Goal: Task Accomplishment & Management: Manage account settings

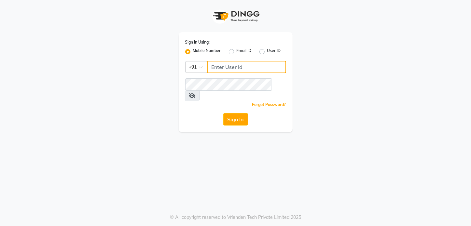
click at [244, 72] on input "Username" at bounding box center [246, 67] width 79 height 12
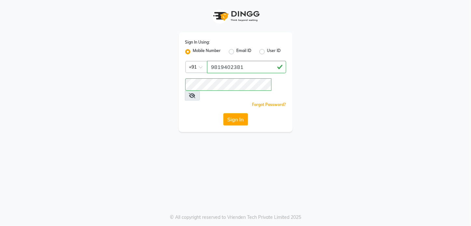
click at [200, 91] on span at bounding box center [192, 96] width 15 height 10
click at [196, 93] on icon at bounding box center [192, 95] width 7 height 5
click at [238, 113] on button "Sign In" at bounding box center [235, 119] width 25 height 12
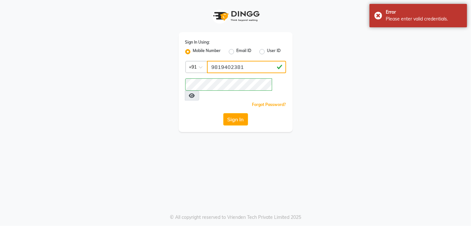
drag, startPoint x: 218, startPoint y: 68, endPoint x: 261, endPoint y: 58, distance: 43.8
click at [261, 58] on div "Sign In Using: Mobile Number Email ID User ID Country Code × [PHONE_NUMBER] Rem…" at bounding box center [236, 82] width 114 height 100
click at [195, 93] on icon at bounding box center [192, 95] width 6 height 5
click at [231, 63] on input "97" at bounding box center [246, 67] width 79 height 12
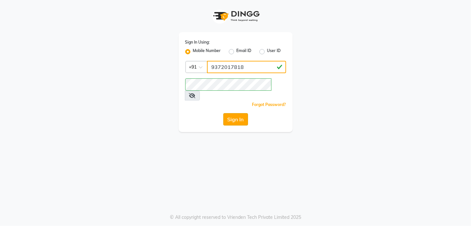
type input "9372017818"
click at [229, 113] on button "Sign In" at bounding box center [235, 119] width 25 height 12
